Goal: Check status: Check status

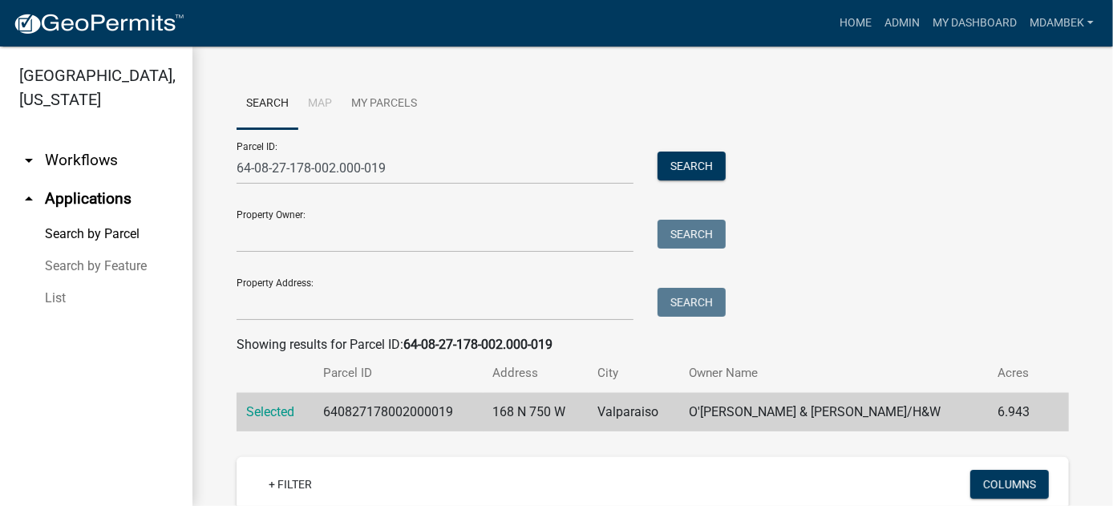
scroll to position [208, 0]
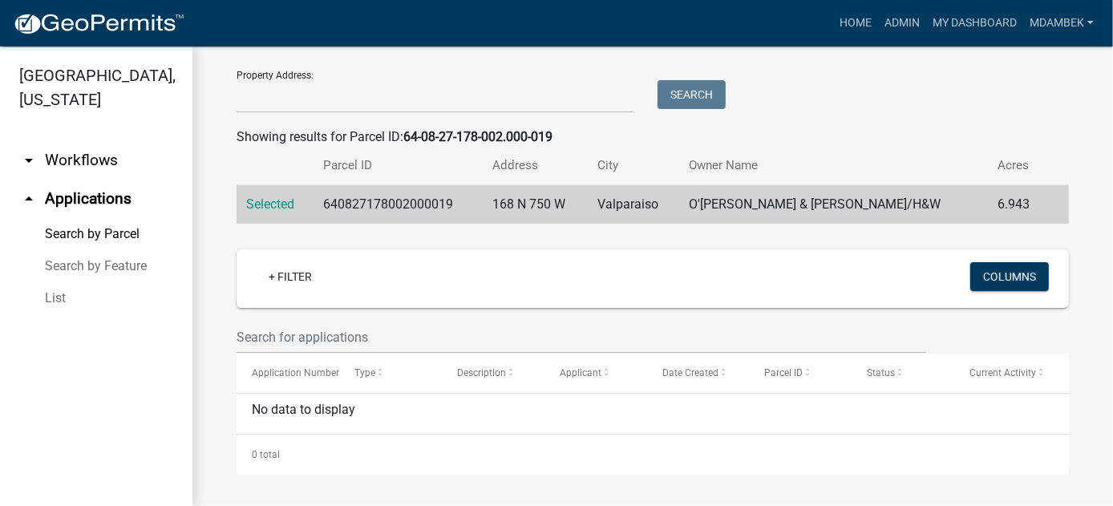
click at [15, 141] on link "arrow_drop_down Workflows" at bounding box center [96, 160] width 192 height 38
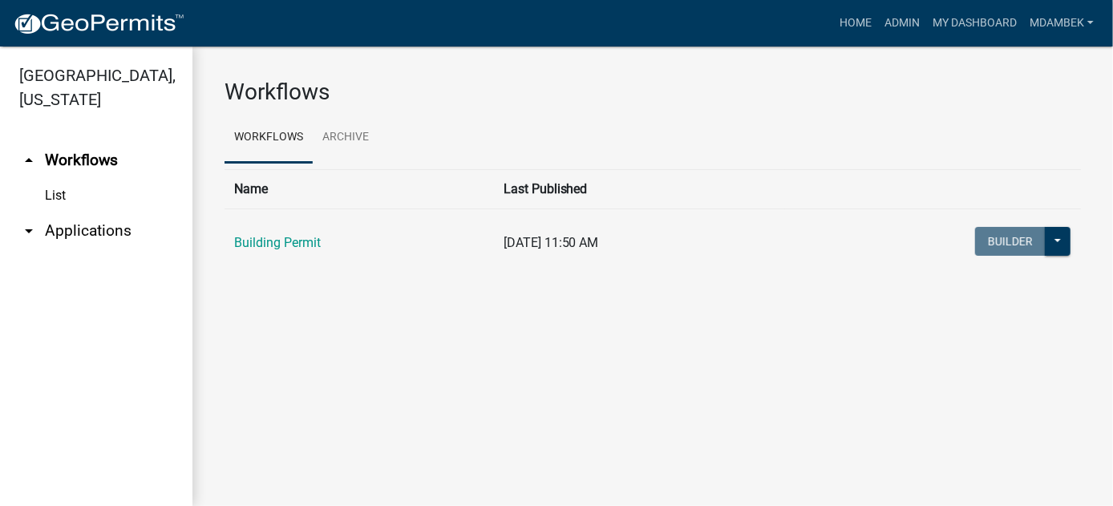
click at [57, 180] on link "List" at bounding box center [96, 196] width 192 height 32
click at [308, 249] on link "Building Permit" at bounding box center [277, 242] width 87 height 15
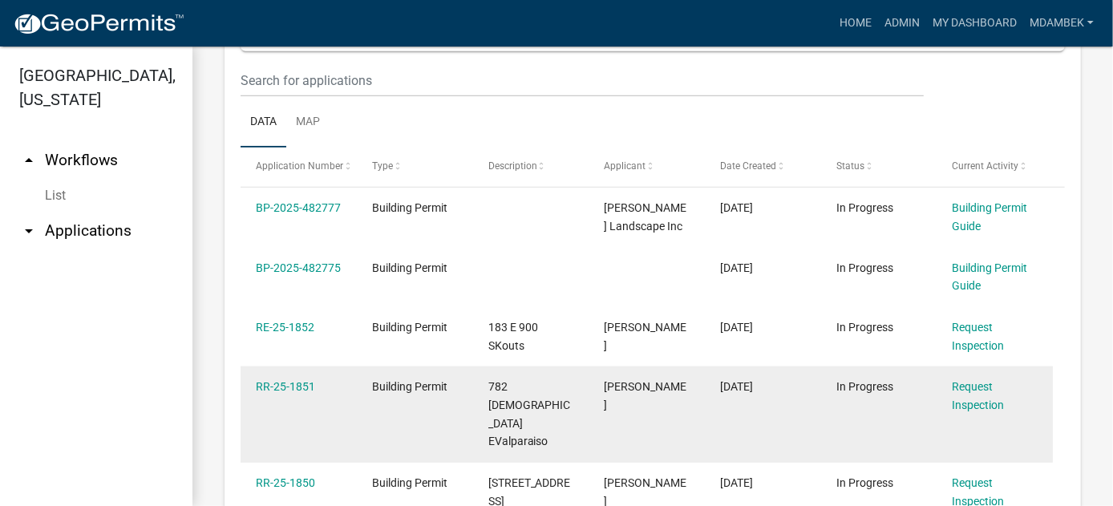
scroll to position [722, 0]
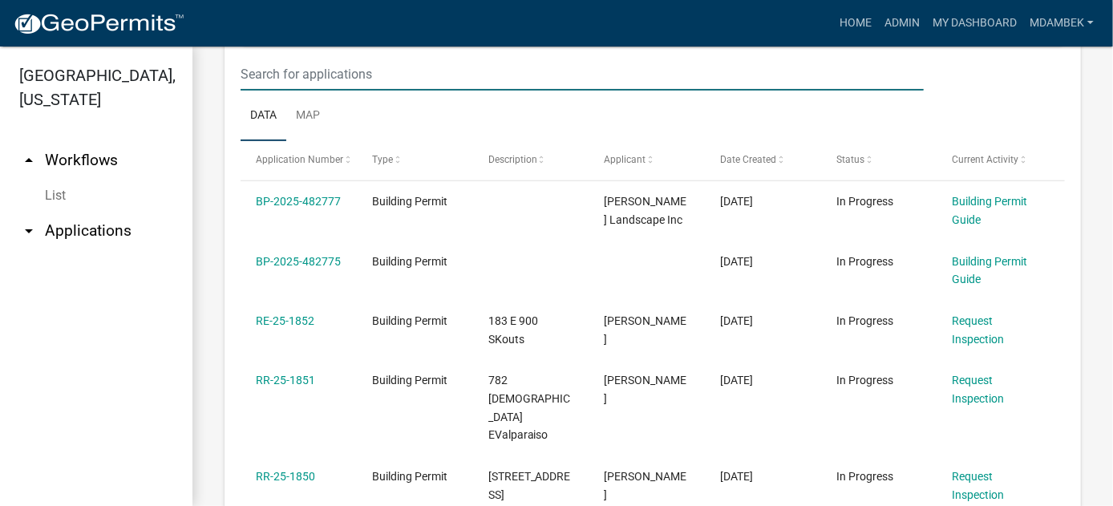
click at [287, 91] on input "text" at bounding box center [582, 74] width 683 height 33
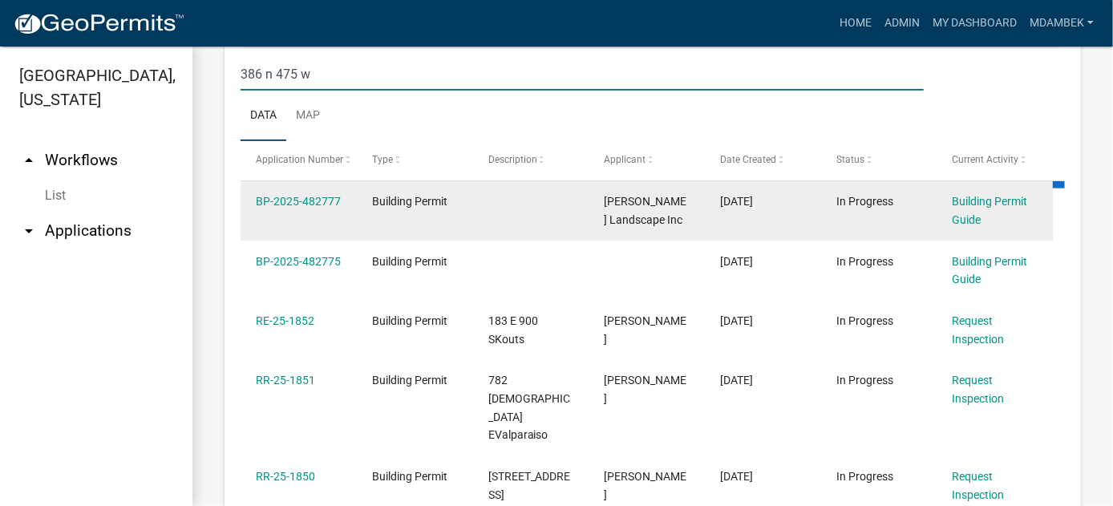
scroll to position [580, 0]
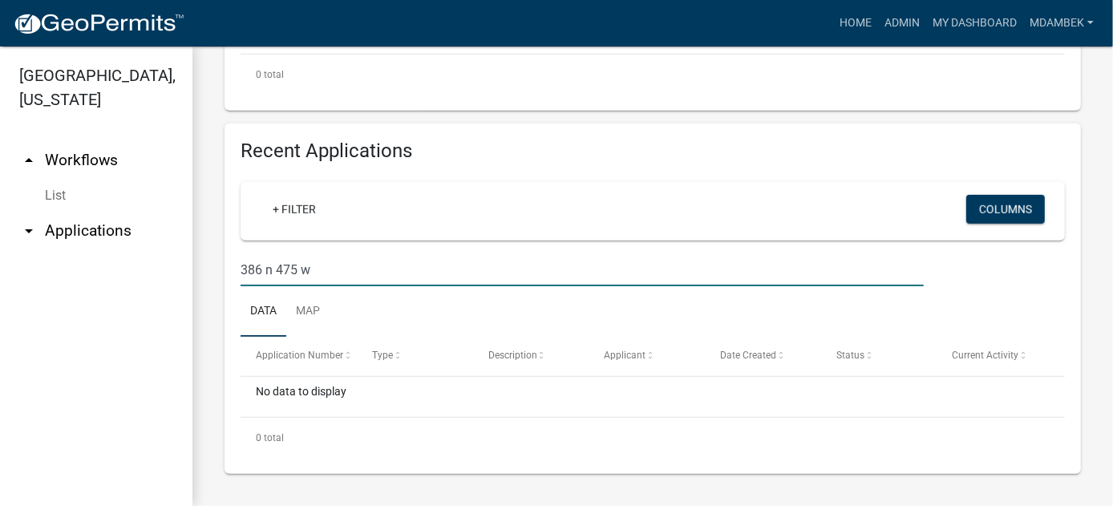
drag, startPoint x: 277, startPoint y: 269, endPoint x: 75, endPoint y: 268, distance: 202.1
click at [75, 268] on div "[GEOGRAPHIC_DATA], [US_STATE] arrow_drop_up Workflows List arrow_drop_down Appl…" at bounding box center [556, 277] width 1113 height 460
type input "64-08-13-227-008.000-019"
click at [26, 221] on icon "arrow_drop_down" at bounding box center [28, 230] width 19 height 19
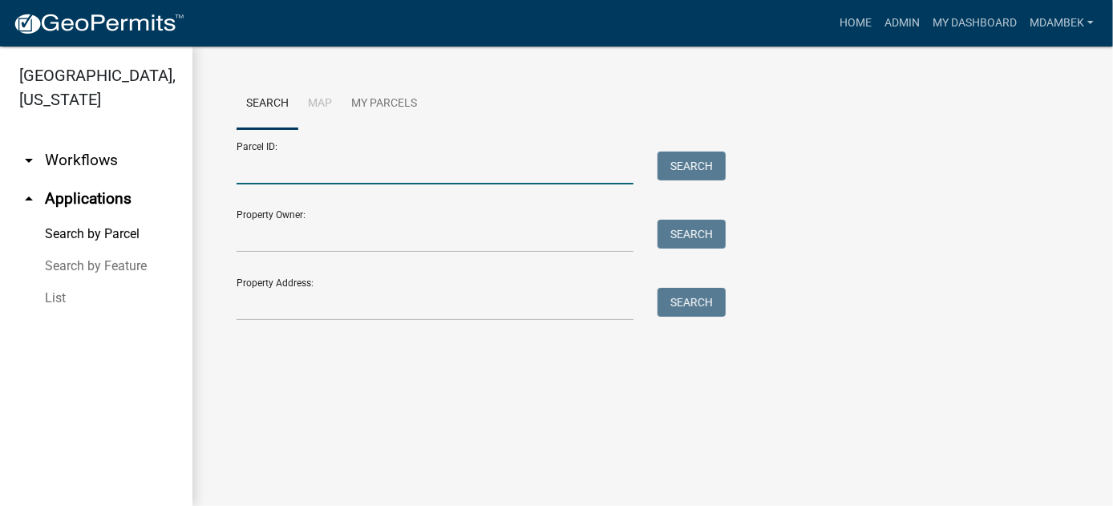
click at [302, 169] on input "Parcel ID:" at bounding box center [435, 168] width 397 height 33
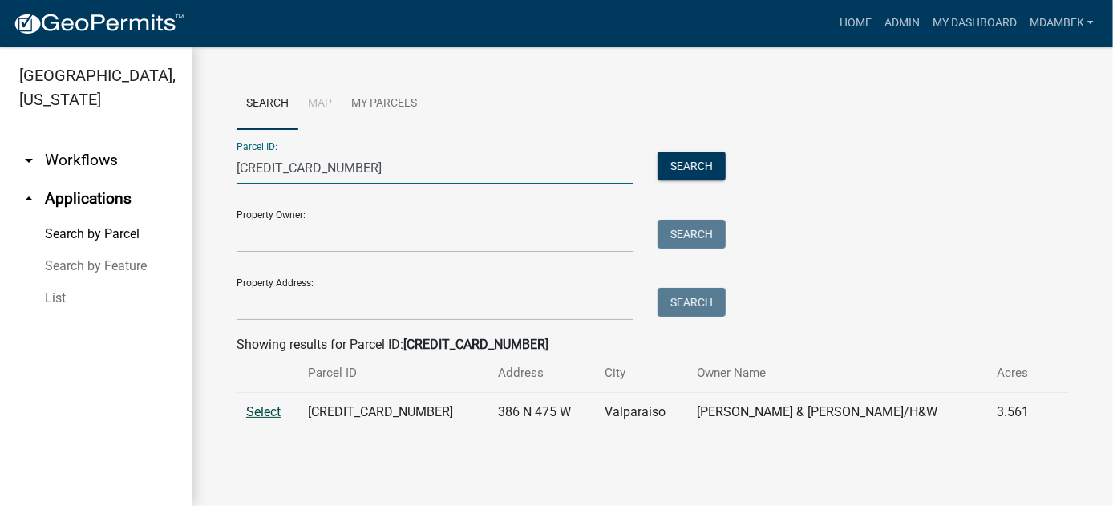
type input "[CREDIT_CARD_NUMBER]"
click at [274, 409] on span "Select" at bounding box center [263, 411] width 34 height 15
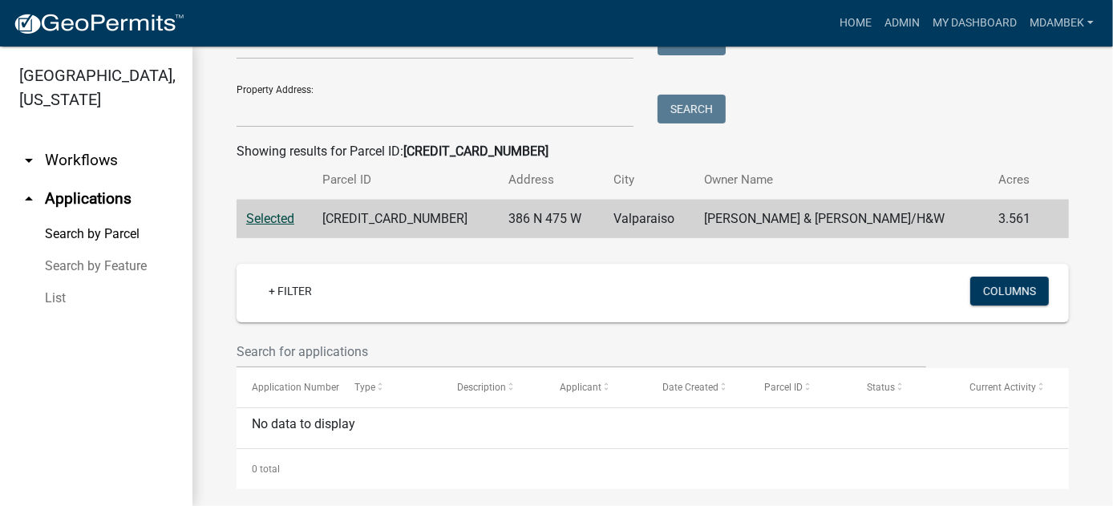
scroll to position [208, 0]
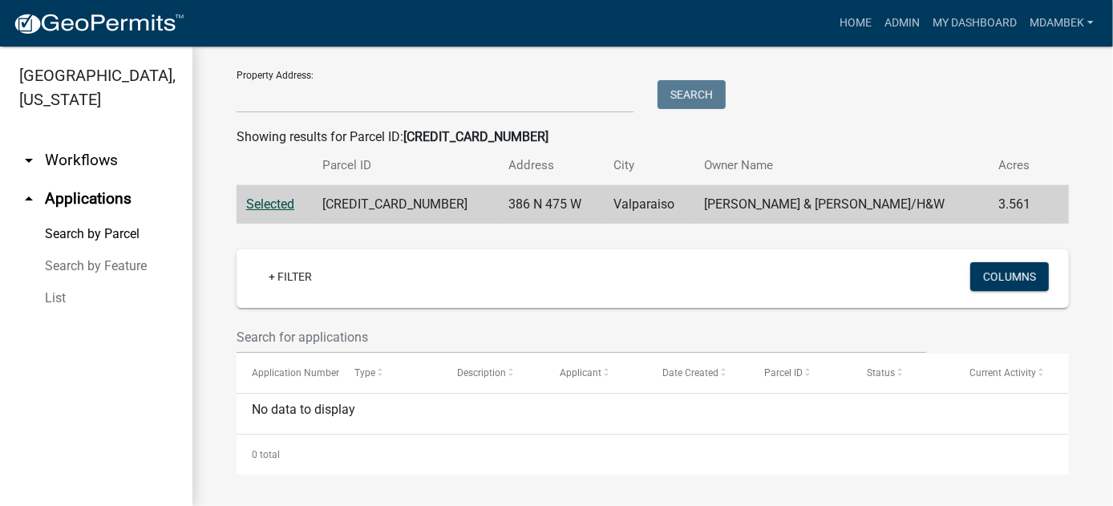
click at [966, 134] on div "Showing results for Parcel ID: [CREDIT_CARD_NUMBER]" at bounding box center [653, 137] width 833 height 19
